Goal: Use online tool/utility: Utilize a website feature to perform a specific function

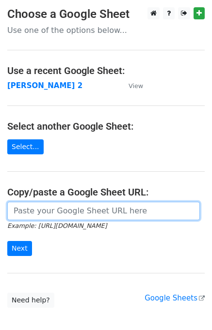
click at [36, 214] on input "url" at bounding box center [103, 211] width 192 height 18
type input "[URL][DOMAIN_NAME]"
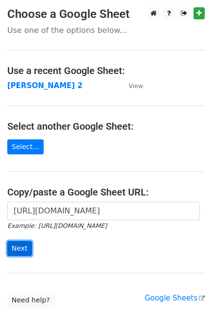
click at [20, 249] on input "Next" at bounding box center [19, 248] width 25 height 15
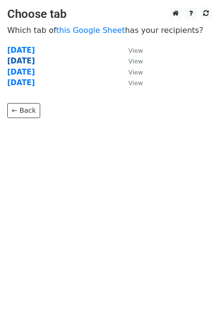
click at [21, 62] on strong "Wednesday" at bounding box center [21, 61] width 28 height 9
